Goal: Transaction & Acquisition: Purchase product/service

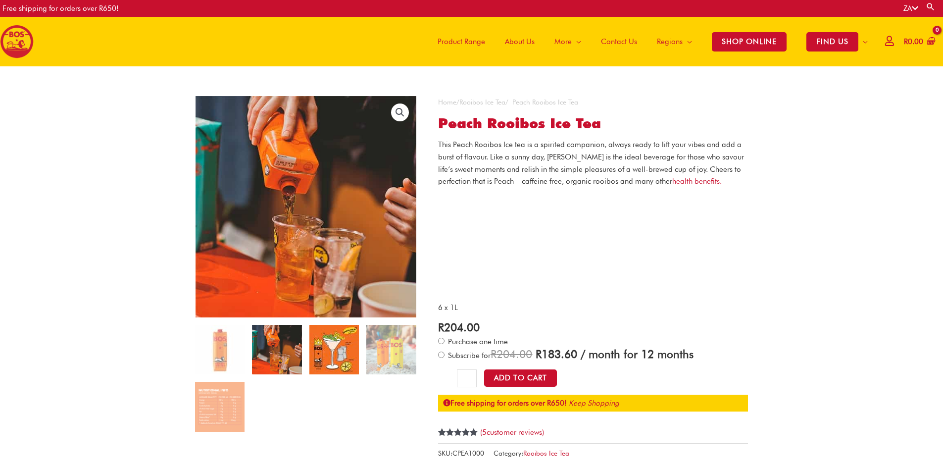
click at [322, 357] on img at bounding box center [333, 349] width 49 height 49
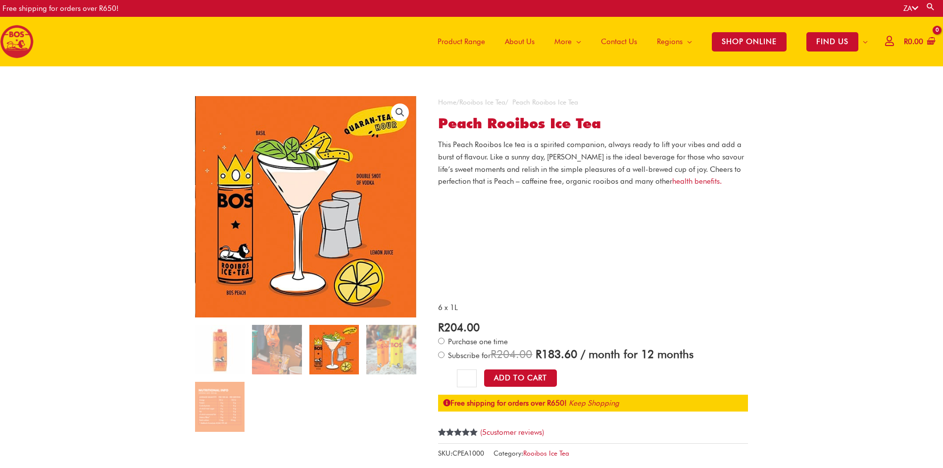
click at [358, 355] on img at bounding box center [333, 349] width 49 height 49
click at [382, 355] on img at bounding box center [390, 349] width 49 height 49
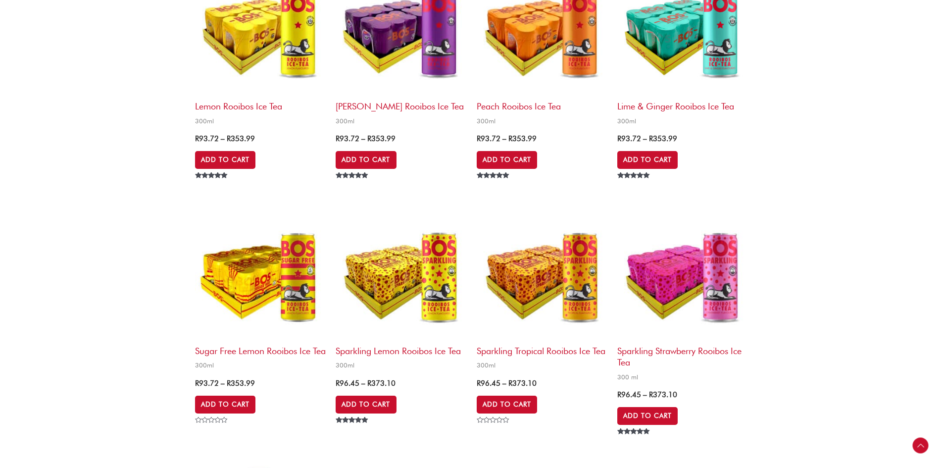
scroll to position [1122, 0]
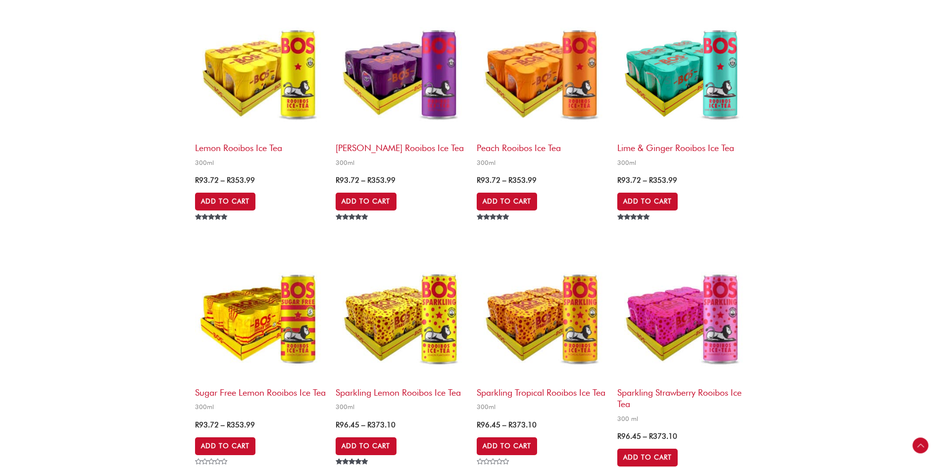
click at [254, 119] on img at bounding box center [260, 71] width 131 height 131
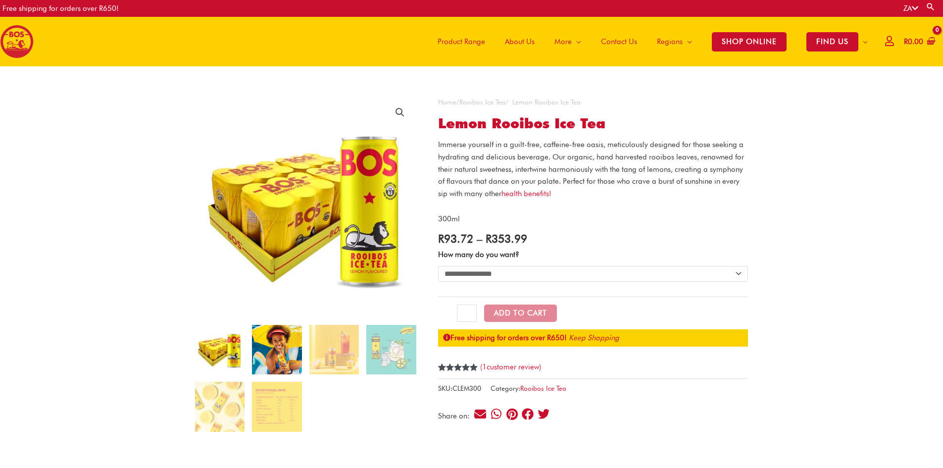
click at [277, 349] on img at bounding box center [276, 349] width 49 height 49
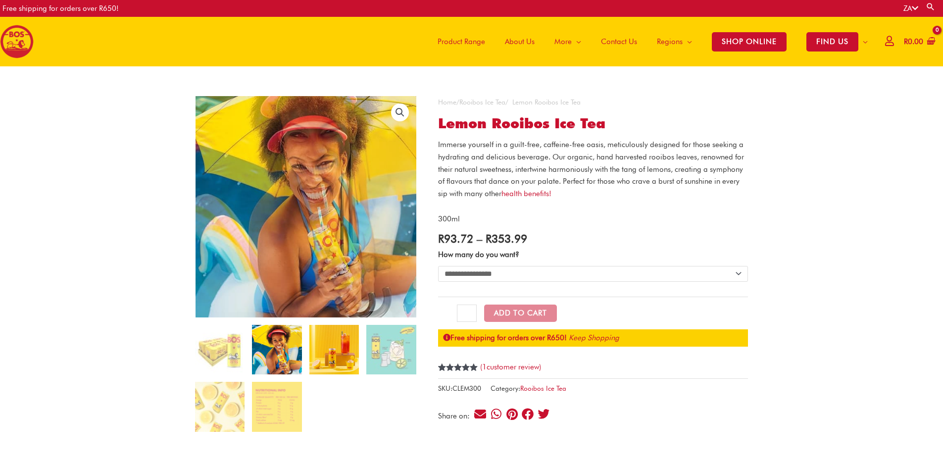
click at [312, 340] on img at bounding box center [333, 349] width 49 height 49
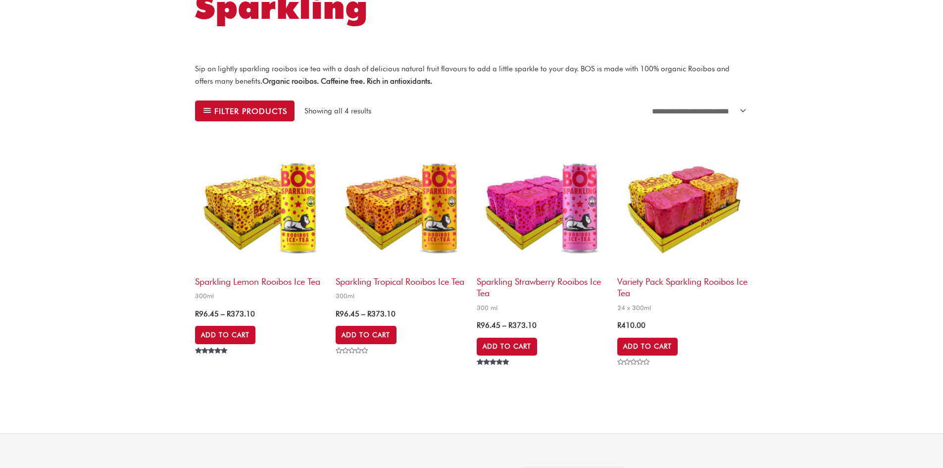
click at [269, 188] on img at bounding box center [260, 205] width 131 height 131
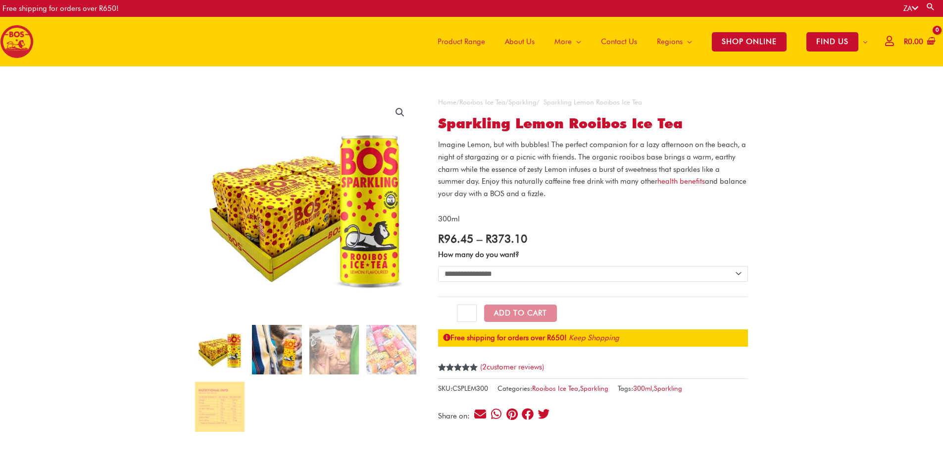
click at [287, 341] on img at bounding box center [276, 349] width 49 height 49
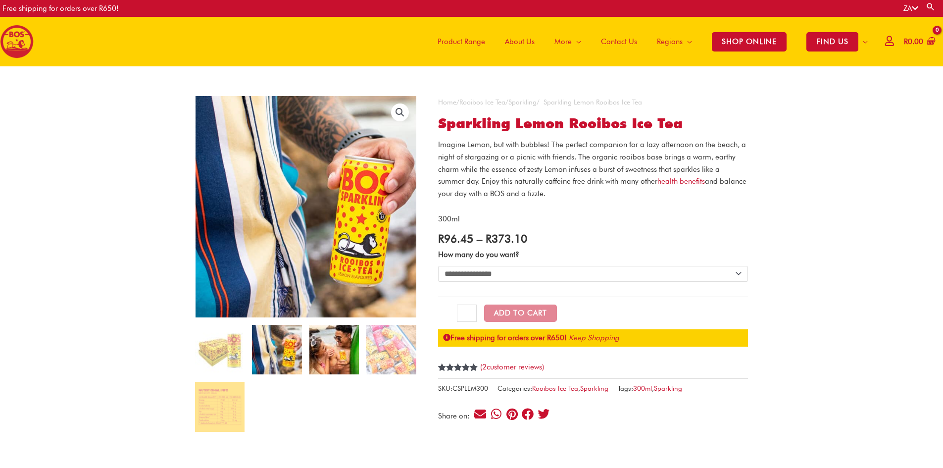
click at [323, 335] on img at bounding box center [333, 349] width 49 height 49
